Goal: Information Seeking & Learning: Learn about a topic

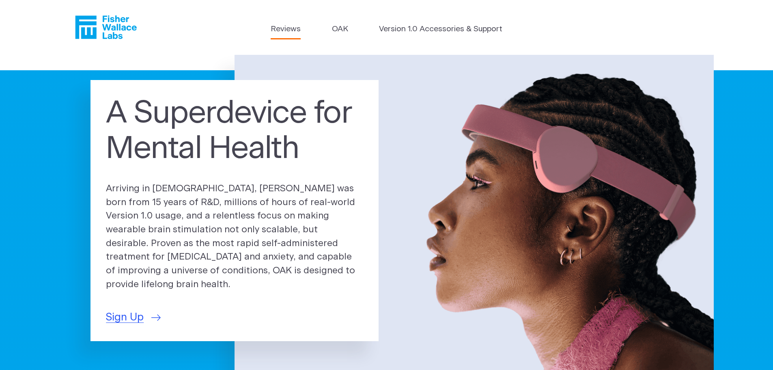
click at [292, 29] on link "Reviews" at bounding box center [286, 30] width 30 height 12
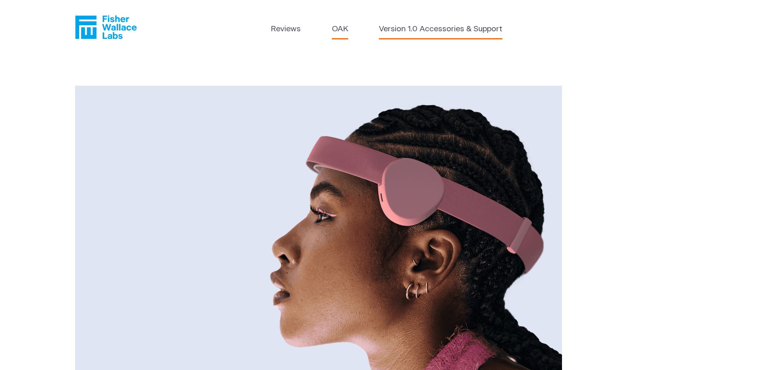
click at [453, 30] on link "Version 1.0 Accessories & Support" at bounding box center [440, 30] width 123 height 12
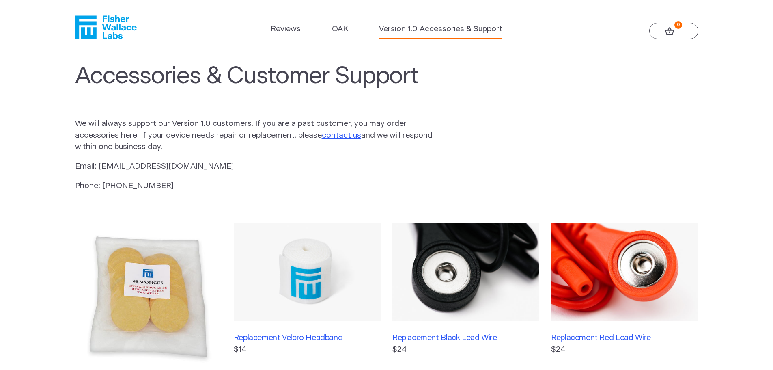
click at [287, 21] on header "Reviews OAK Version 1.0 Accessories & Support 0" at bounding box center [386, 27] width 773 height 55
click at [288, 30] on link "Reviews" at bounding box center [286, 30] width 30 height 12
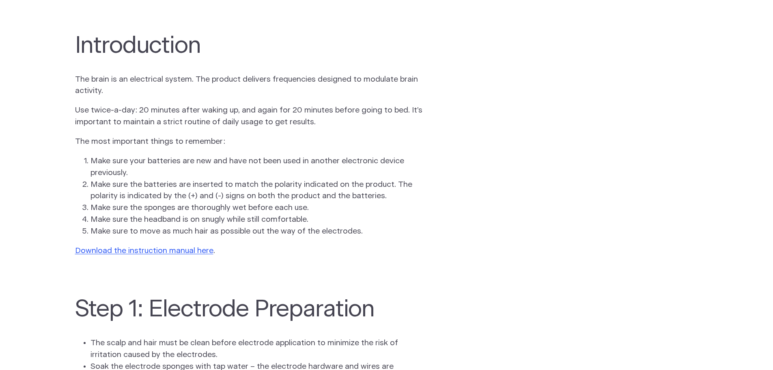
scroll to position [568, 0]
click at [196, 249] on link "Download the instruction manual here" at bounding box center [144, 250] width 138 height 8
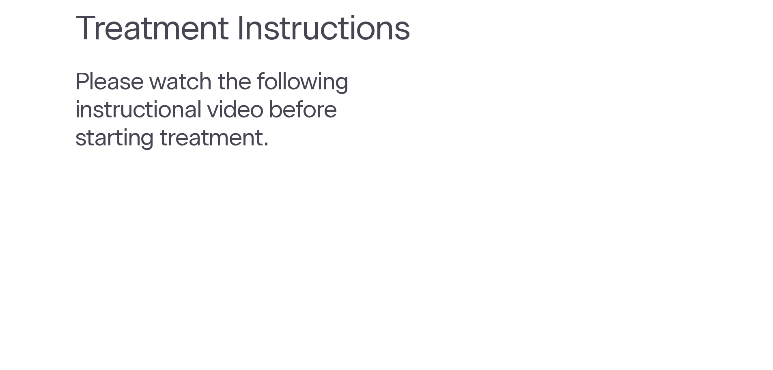
scroll to position [0, 0]
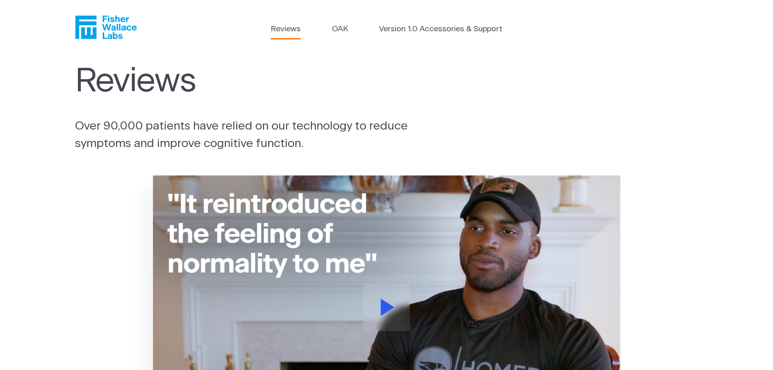
click at [123, 32] on icon "Fisher Wallace" at bounding box center [106, 27] width 62 height 24
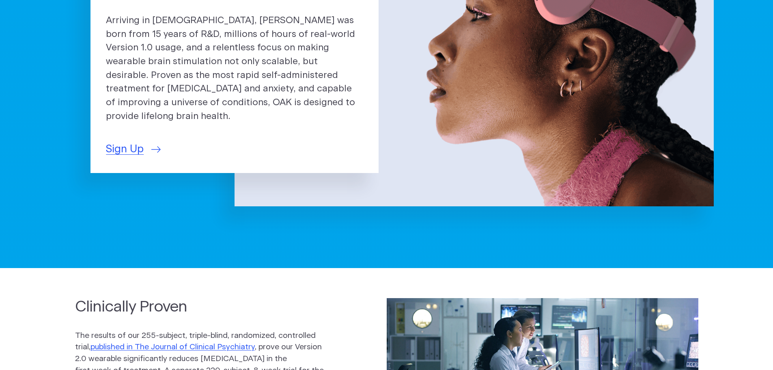
scroll to position [324, 0]
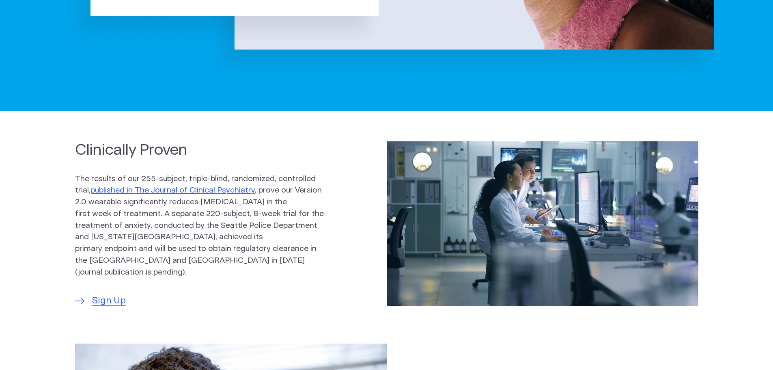
click at [166, 248] on p "The results of our 255-subject, triple-blind, randomized, controlled trial, pub…" at bounding box center [199, 225] width 249 height 105
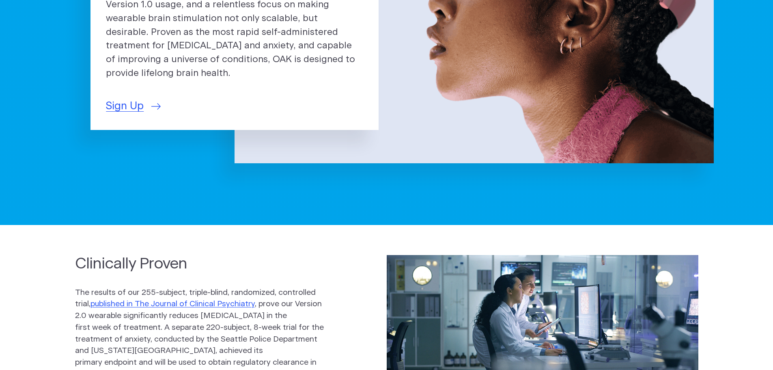
scroll to position [81, 0]
